Goal: Information Seeking & Learning: Compare options

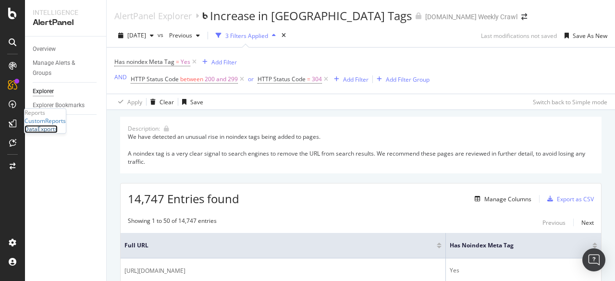
click at [58, 134] on div "DataExports" at bounding box center [40, 129] width 33 height 8
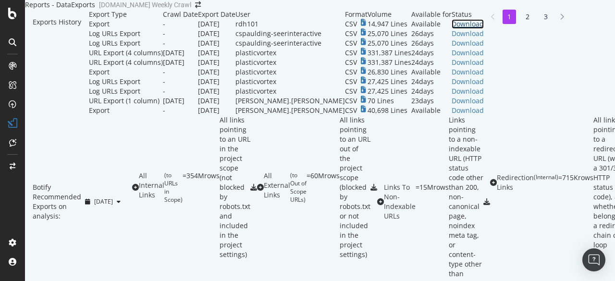
click at [484, 29] on div "Download" at bounding box center [468, 24] width 32 height 10
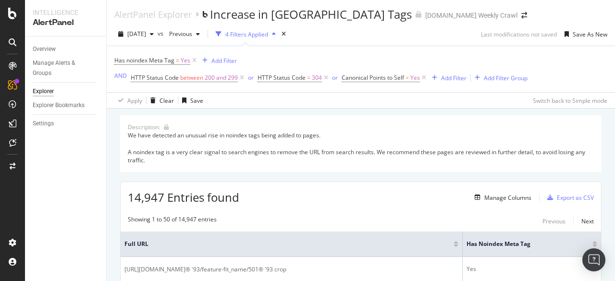
scroll to position [2, 0]
click at [146, 33] on span "2025 Oct. 4th" at bounding box center [136, 33] width 19 height 8
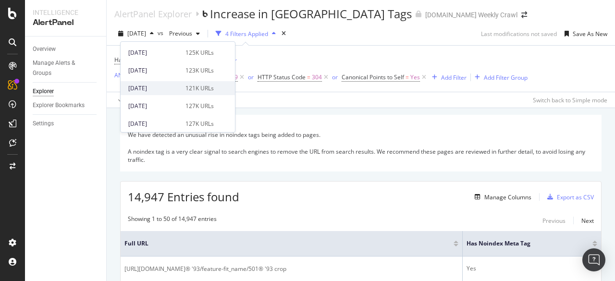
click at [158, 84] on div "2025 Oct. 11th" at bounding box center [153, 88] width 51 height 9
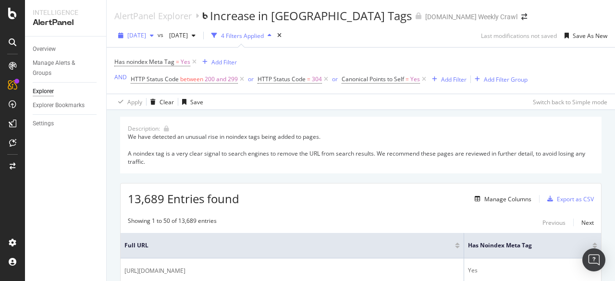
click at [146, 32] on span "2025 Oct. 11th" at bounding box center [136, 35] width 19 height 8
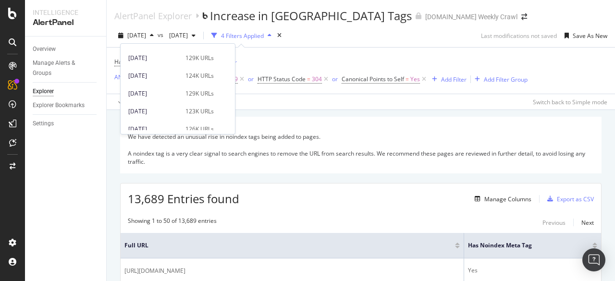
scroll to position [139, 0]
click at [173, 89] on div "[DATE]" at bounding box center [153, 93] width 51 height 9
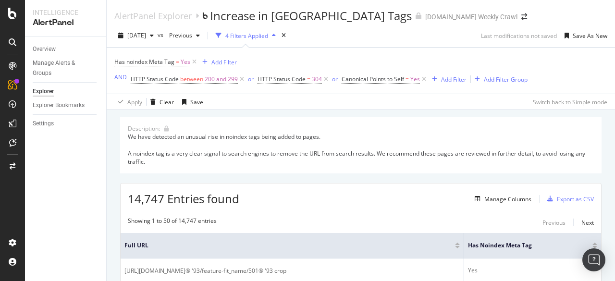
click at [172, 74] on span "HTTP Status Code between 200 and 299" at bounding box center [188, 79] width 115 height 13
click at [158, 35] on div "button" at bounding box center [152, 36] width 12 height 6
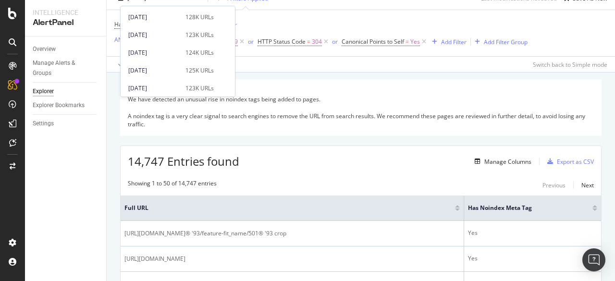
scroll to position [352, 0]
click at [168, 77] on div "2025 Sep. 21st 125K URLs" at bounding box center [178, 71] width 114 height 14
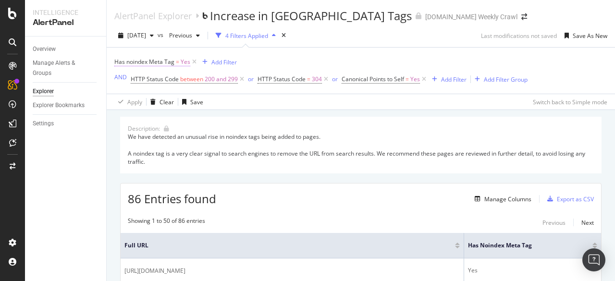
click at [169, 64] on span "Has noindex Meta Tag" at bounding box center [144, 62] width 60 height 8
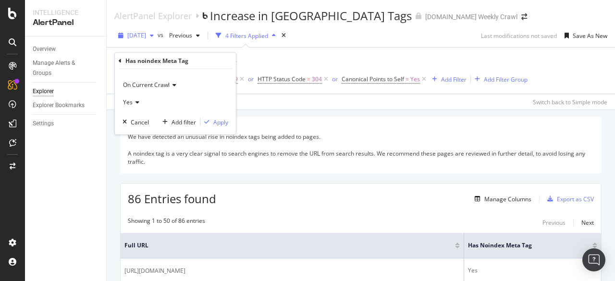
click at [146, 33] on span "2025 Sep. 21st" at bounding box center [136, 35] width 19 height 8
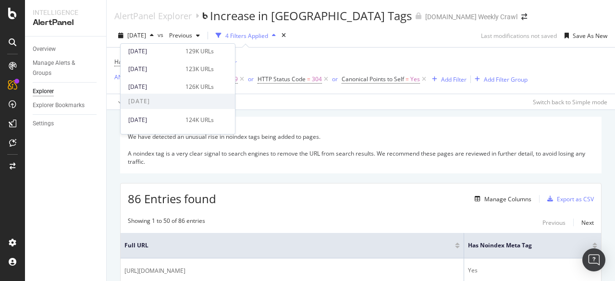
scroll to position [180, 0]
click at [159, 82] on div "2025 Oct. 1st 126K URLs" at bounding box center [178, 88] width 114 height 14
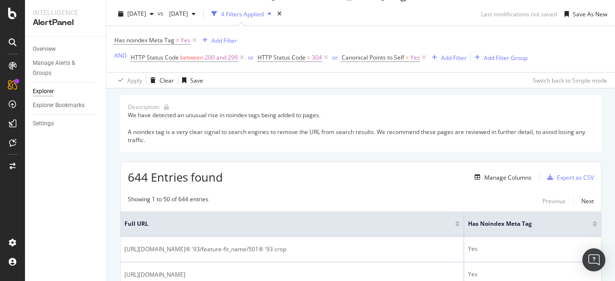
scroll to position [20, 0]
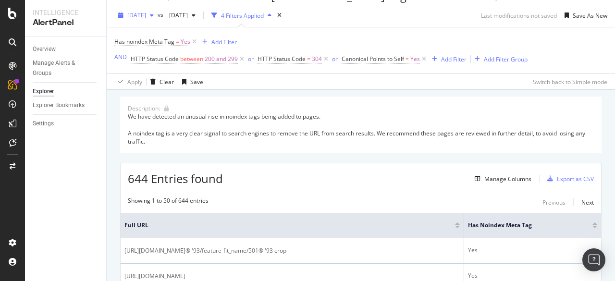
click at [146, 15] on span "2025 Oct. 1st" at bounding box center [136, 15] width 19 height 8
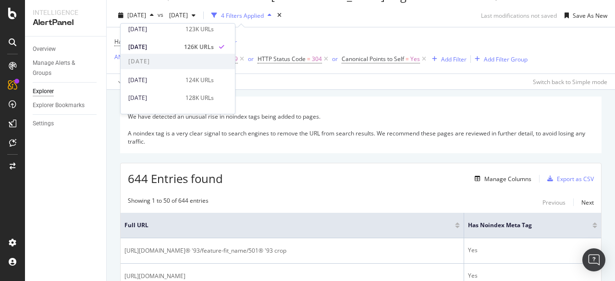
scroll to position [200, 0]
click at [165, 79] on div "2025 Sep. 30th" at bounding box center [153, 80] width 51 height 9
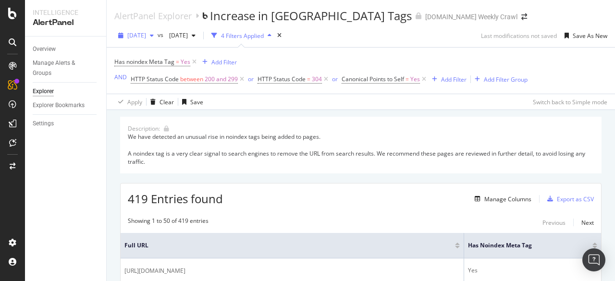
click at [158, 40] on div "2025 Sep. 30th" at bounding box center [135, 35] width 43 height 14
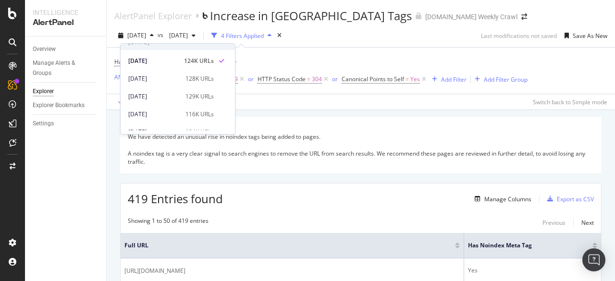
scroll to position [240, 0]
click at [166, 118] on div "2025 Sep. 27th" at bounding box center [153, 114] width 51 height 9
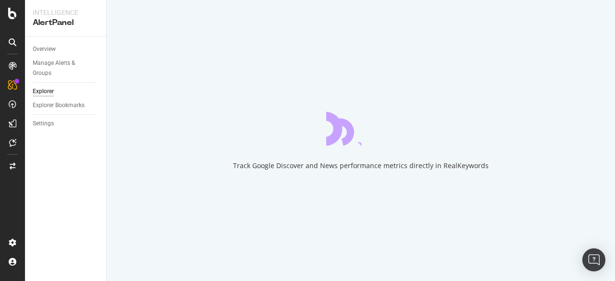
click at [166, 118] on div "Track Google Discover and News performance metrics directly in RealKeywords" at bounding box center [361, 140] width 508 height 281
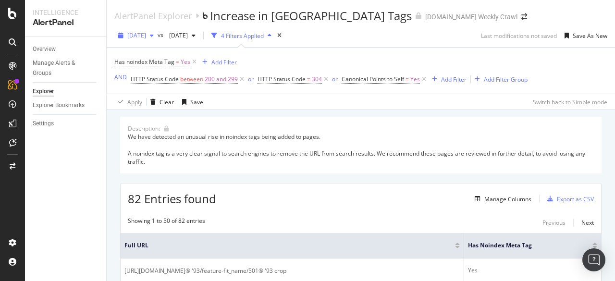
click at [146, 38] on span "2025 Sep. 27th" at bounding box center [136, 35] width 19 height 8
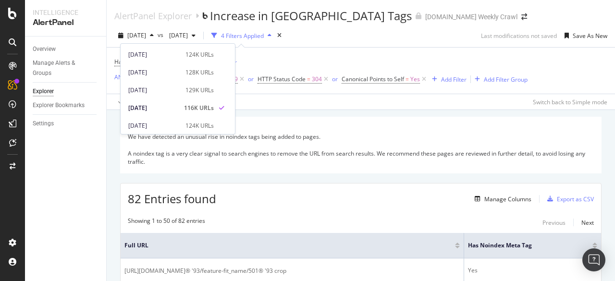
scroll to position [246, 0]
click at [154, 88] on div "2025 Sep. 28th" at bounding box center [153, 90] width 51 height 9
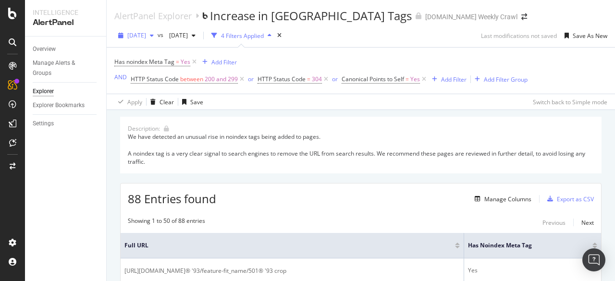
click at [154, 40] on div "2025 Sep. 28th" at bounding box center [135, 35] width 43 height 14
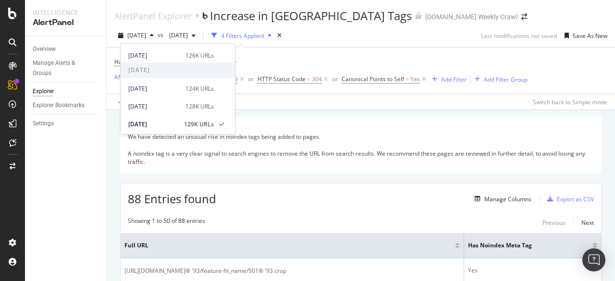
scroll to position [212, 0]
click at [159, 100] on div "2025 Sep. 29th 128K URLs" at bounding box center [178, 107] width 114 height 14
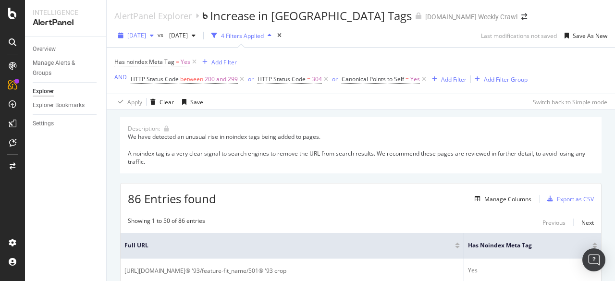
click at [146, 37] on span "2025 Sep. 29th" at bounding box center [136, 35] width 19 height 8
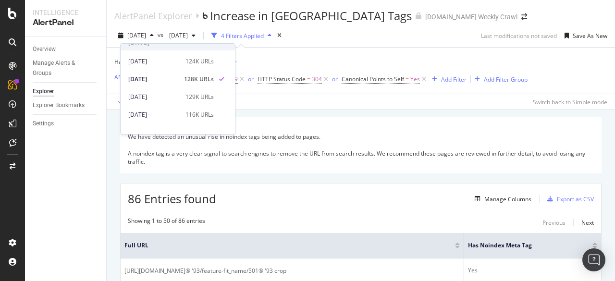
scroll to position [240, 0]
click at [156, 60] on div "2025 Sep. 30th" at bounding box center [153, 61] width 51 height 9
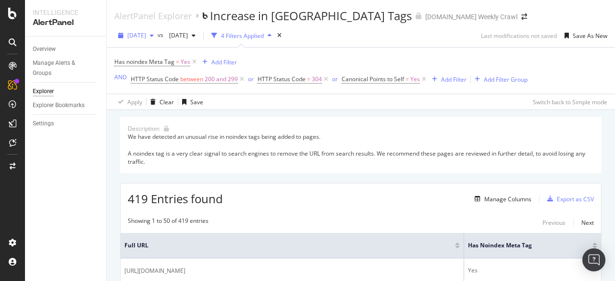
click at [146, 37] on span "2025 Sep. 30th" at bounding box center [136, 35] width 19 height 8
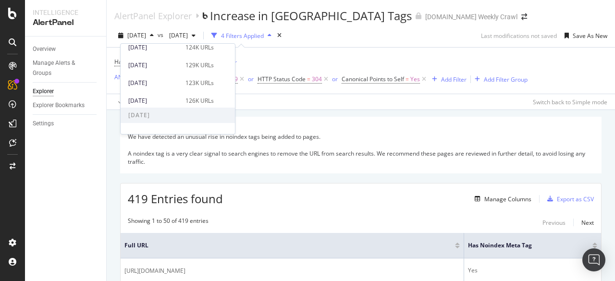
scroll to position [168, 0]
click at [155, 68] on div "[DATE]" at bounding box center [153, 65] width 51 height 9
